Goal: Information Seeking & Learning: Learn about a topic

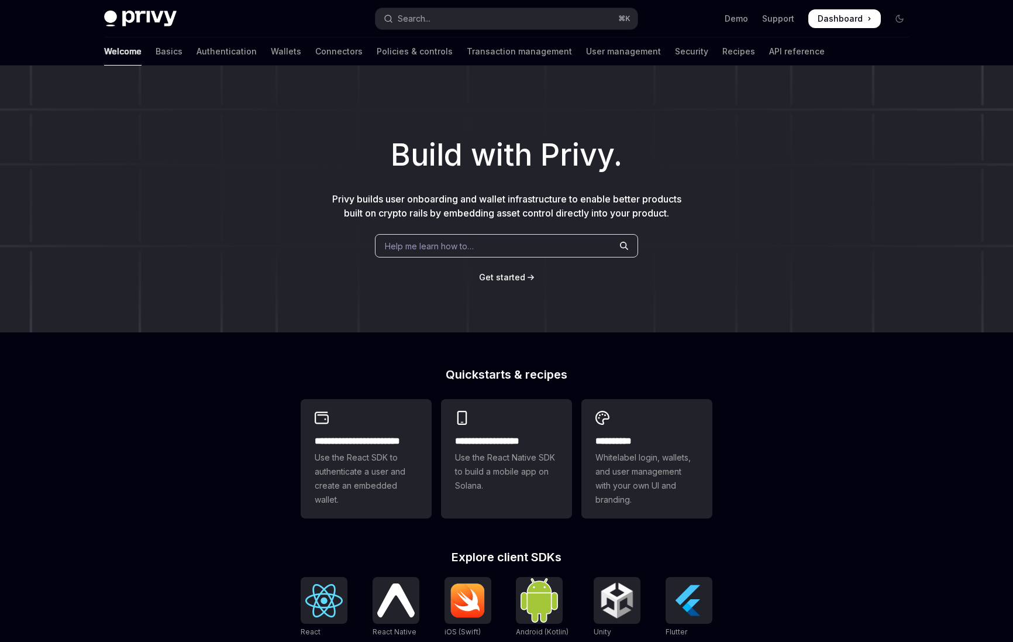
click at [246, 53] on div "Welcome Basics Authentication Wallets Connectors Policies & controls Transactio…" at bounding box center [464, 51] width 721 height 28
click at [271, 54] on link "Wallets" at bounding box center [286, 51] width 30 height 28
type textarea "*"
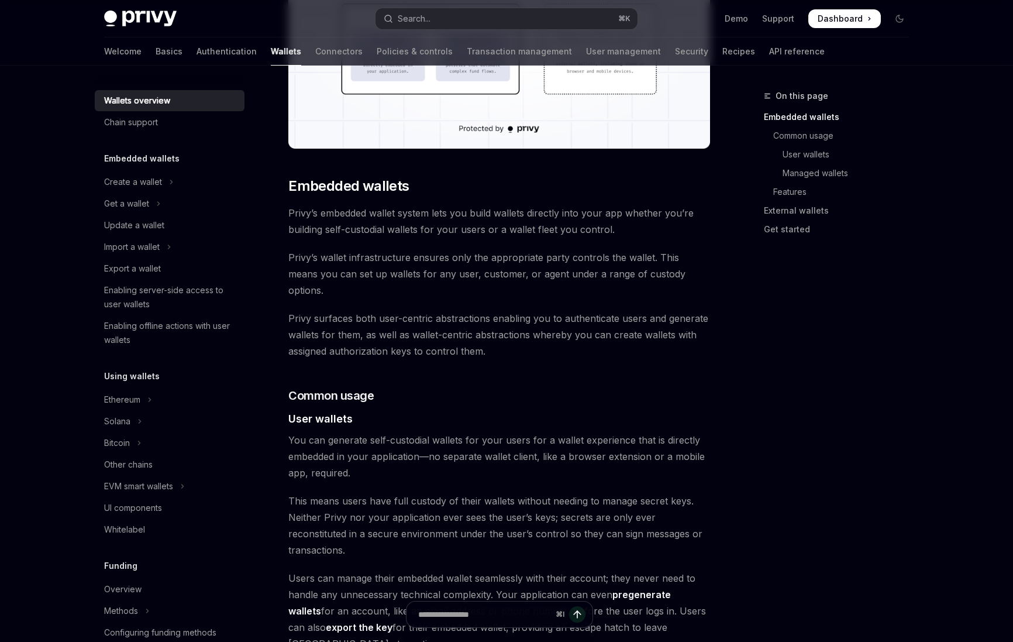
scroll to position [687, 0]
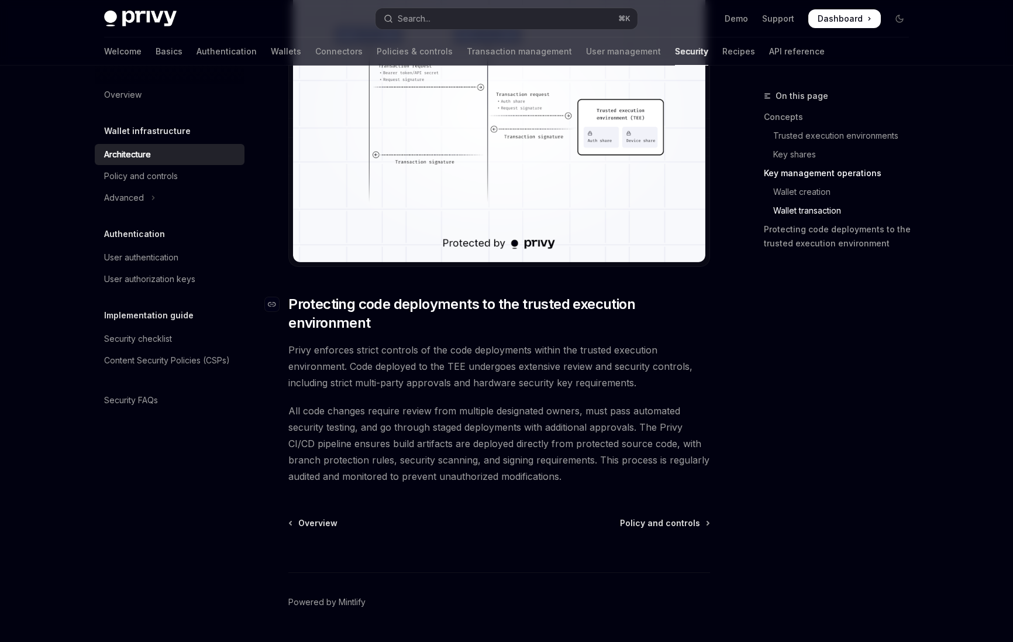
scroll to position [2320, 0]
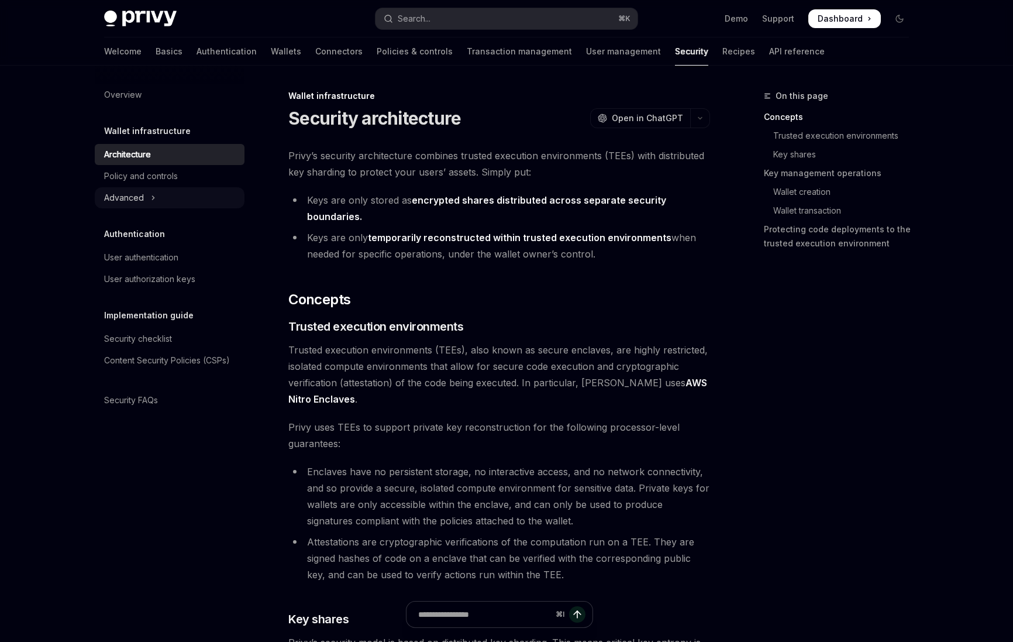
click at [159, 191] on button "Advanced" at bounding box center [170, 197] width 150 height 21
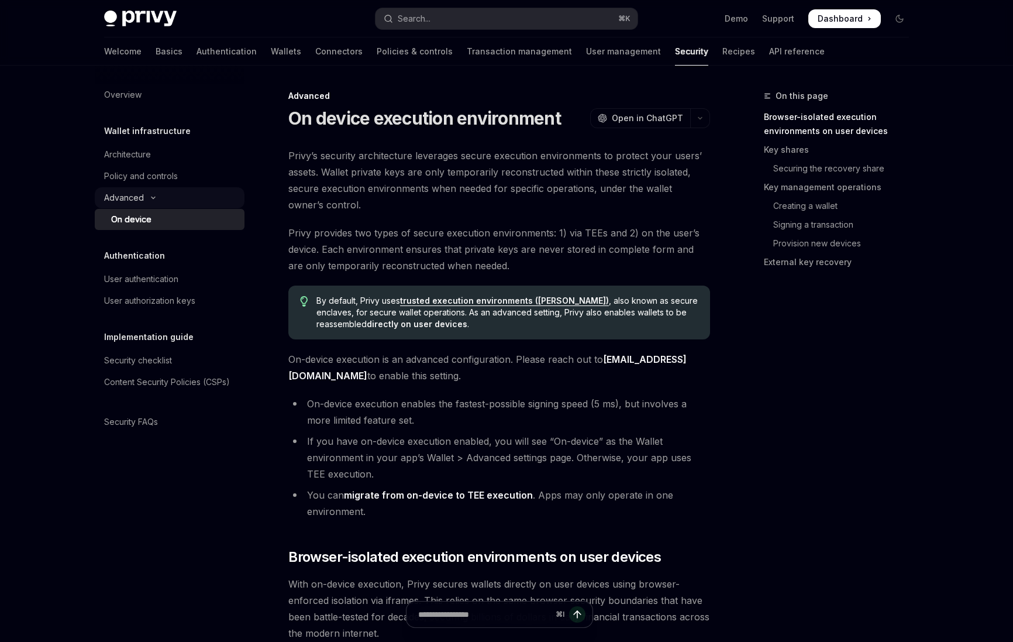
click at [136, 201] on div "Advanced" at bounding box center [124, 198] width 40 height 14
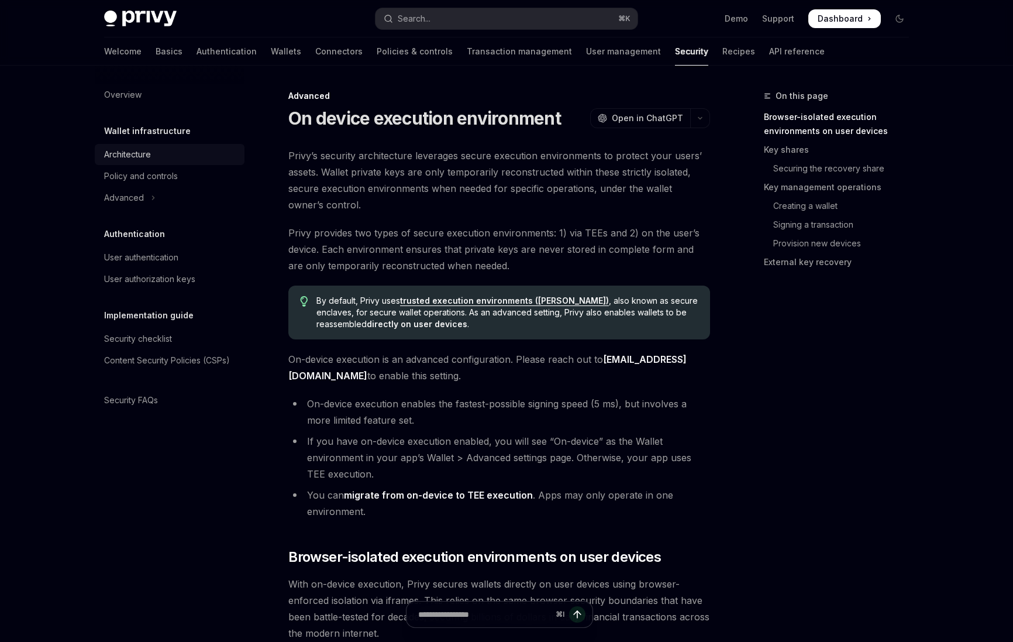
click at [150, 163] on link "Architecture" at bounding box center [170, 154] width 150 height 21
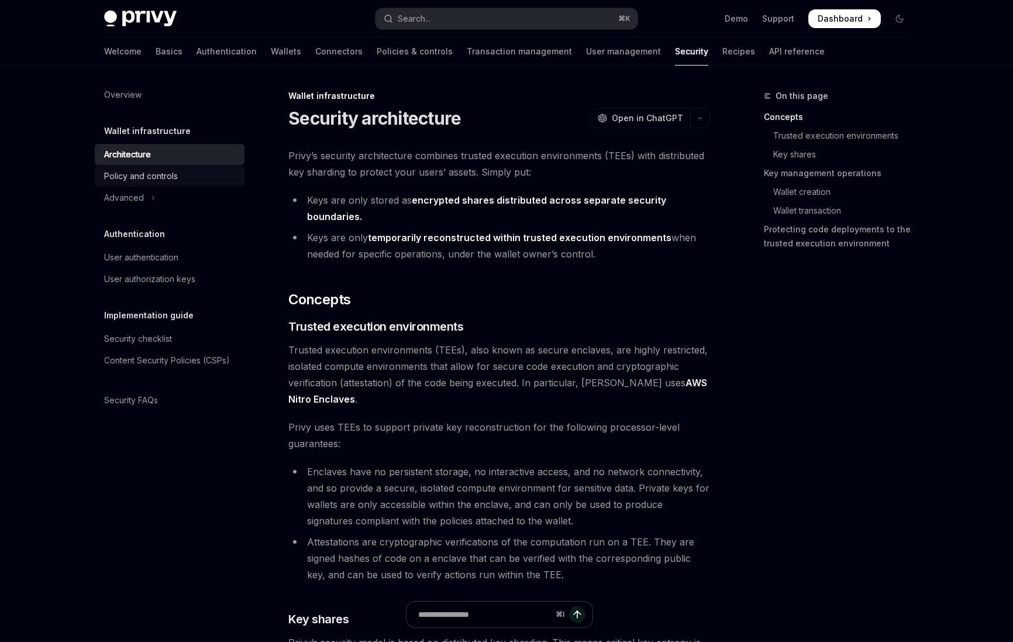
click at [156, 177] on div "Policy and controls" at bounding box center [141, 176] width 74 height 14
type textarea "*"
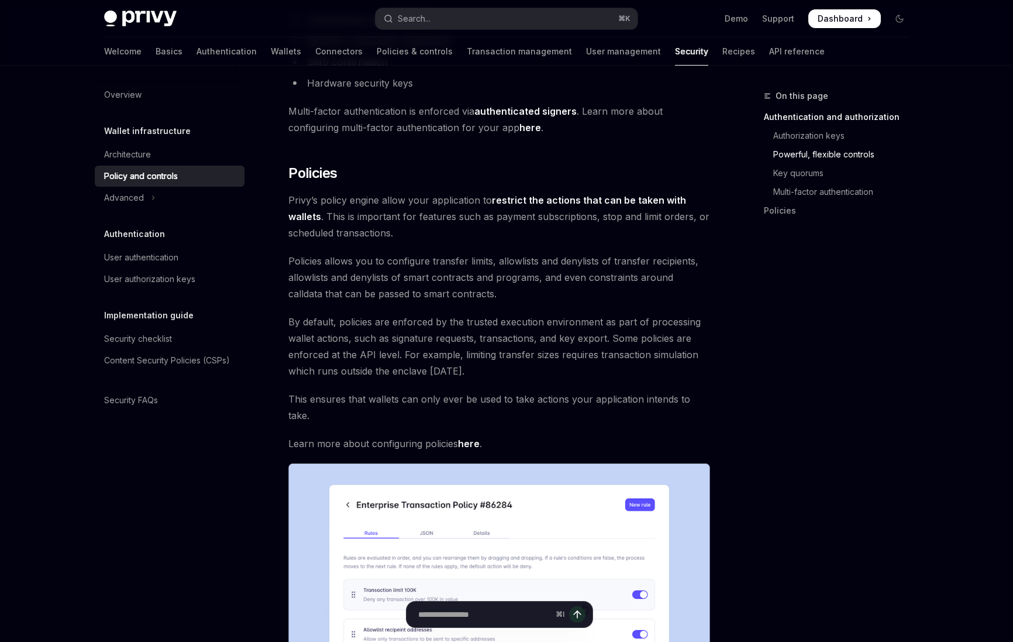
scroll to position [1386, 0]
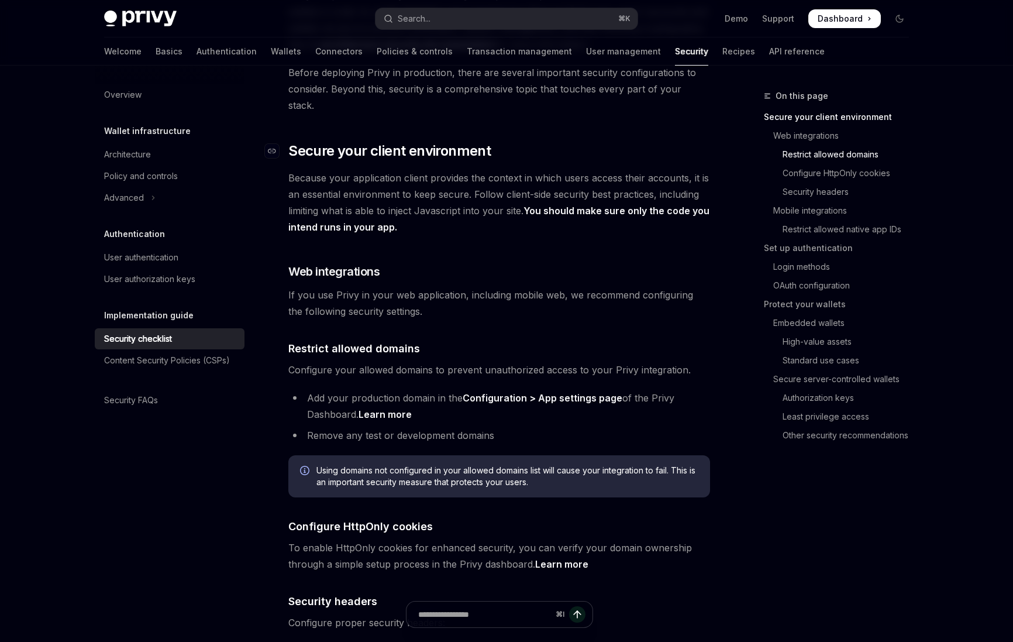
scroll to position [456, 0]
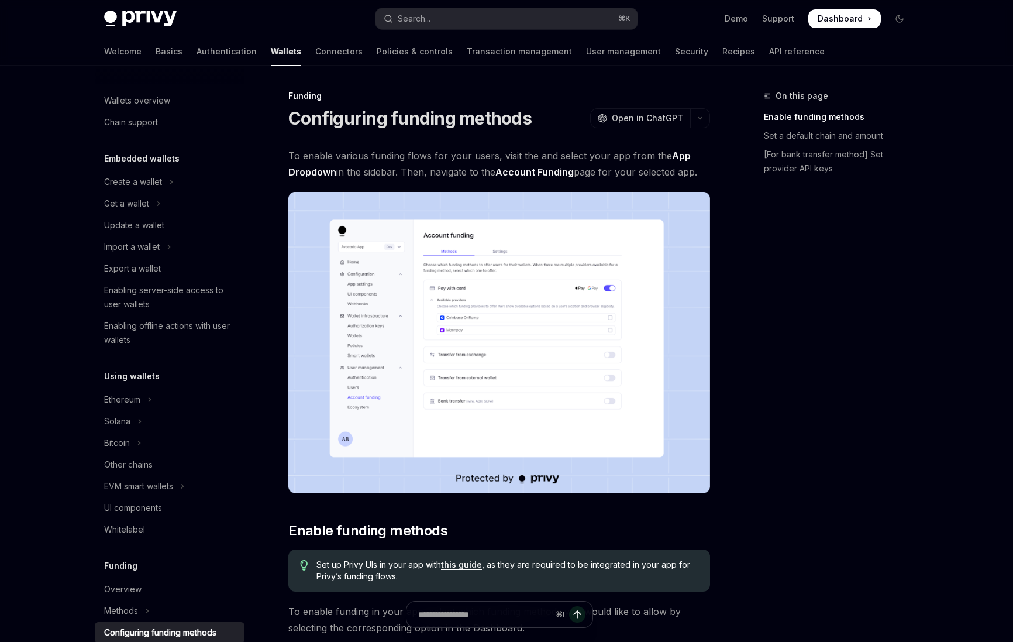
scroll to position [278, 0]
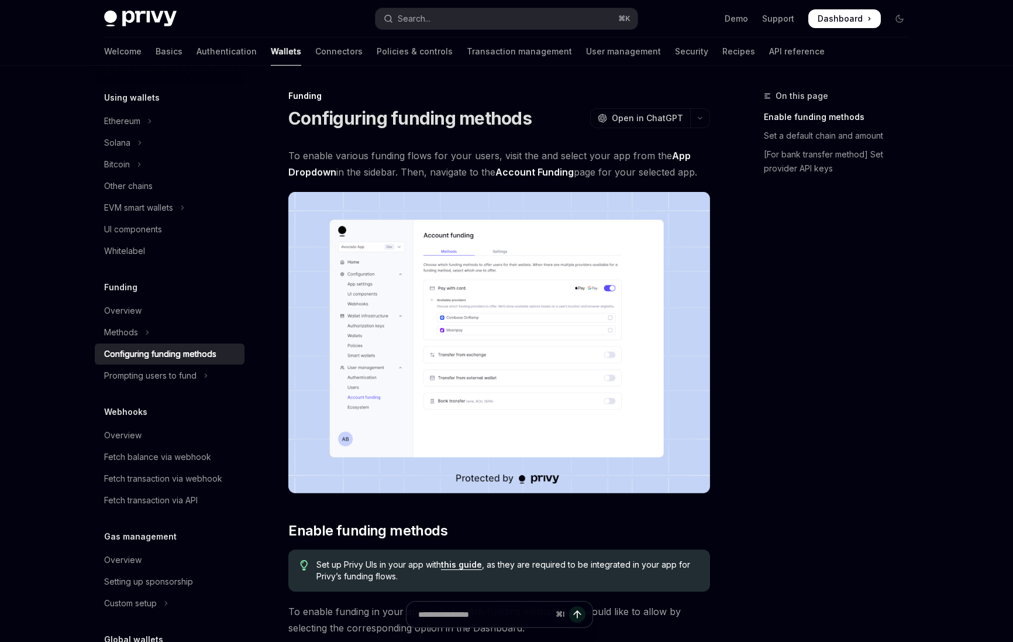
type textarea "*"
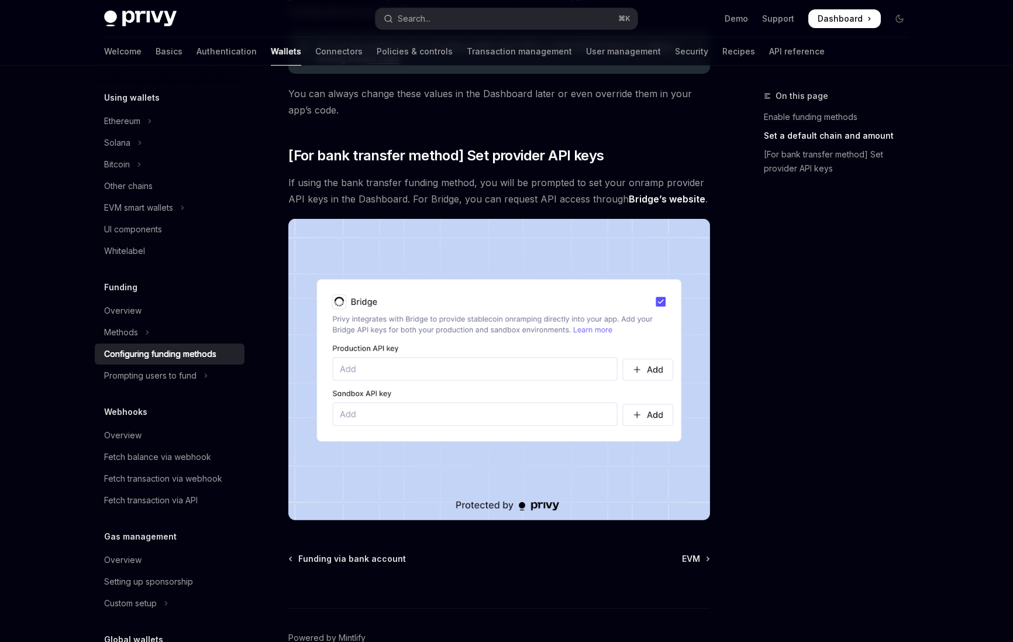
scroll to position [911, 0]
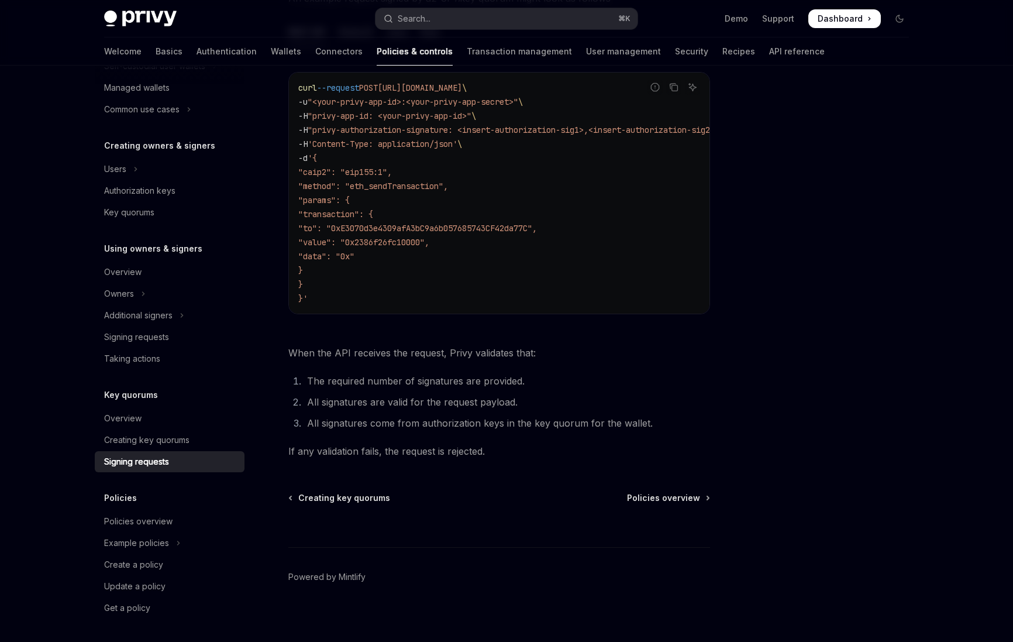
scroll to position [332, 0]
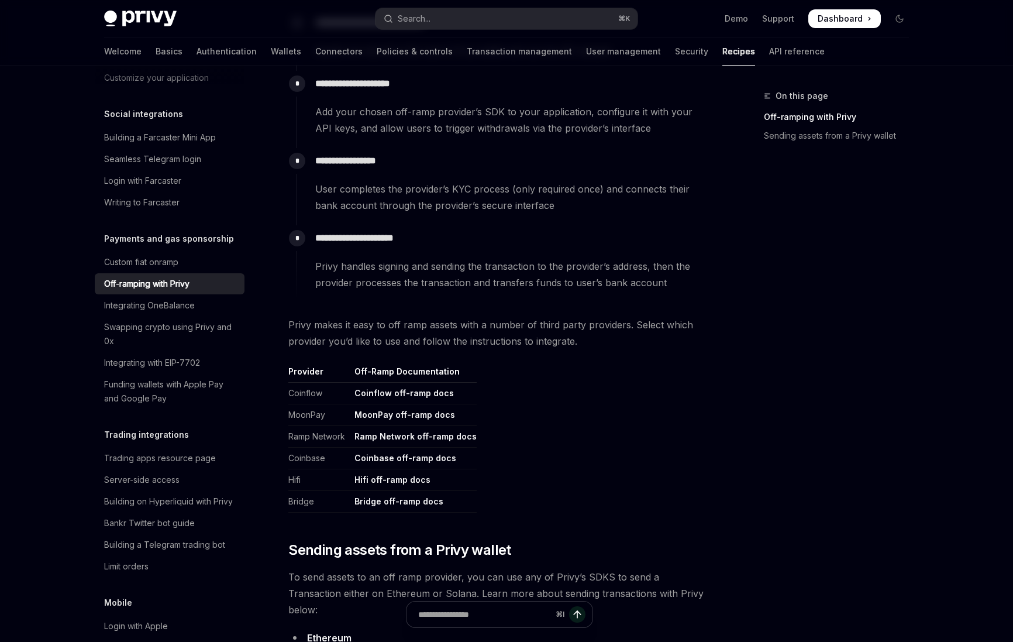
scroll to position [319, 0]
click at [429, 405] on td "MoonPay off-ramp docs" at bounding box center [413, 413] width 127 height 22
click at [434, 386] on td "Coinflow off-ramp docs" at bounding box center [413, 392] width 127 height 22
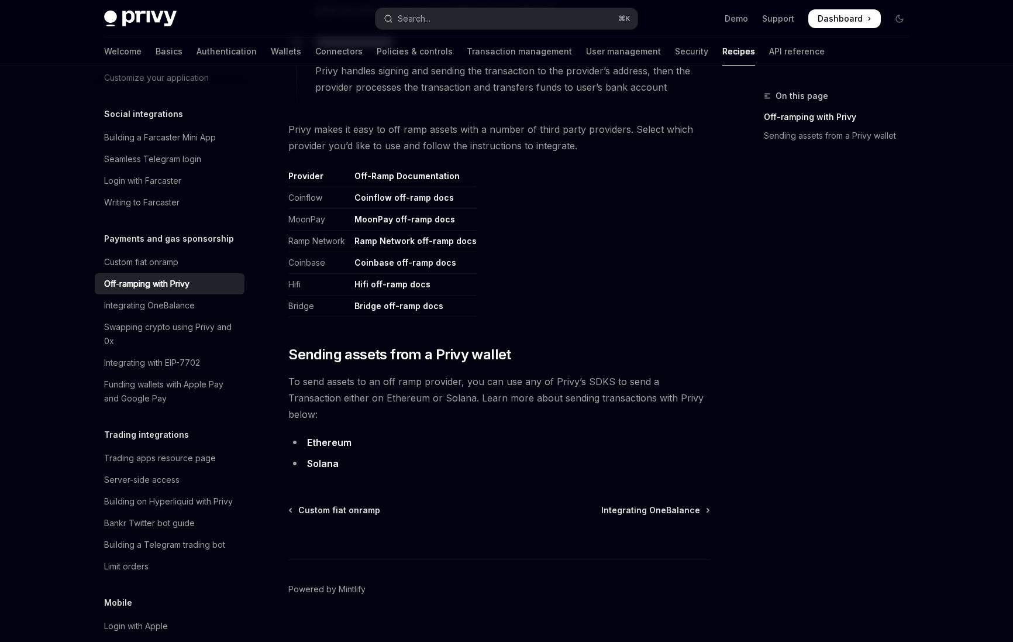
scroll to position [515, 0]
